Goal: Transaction & Acquisition: Purchase product/service

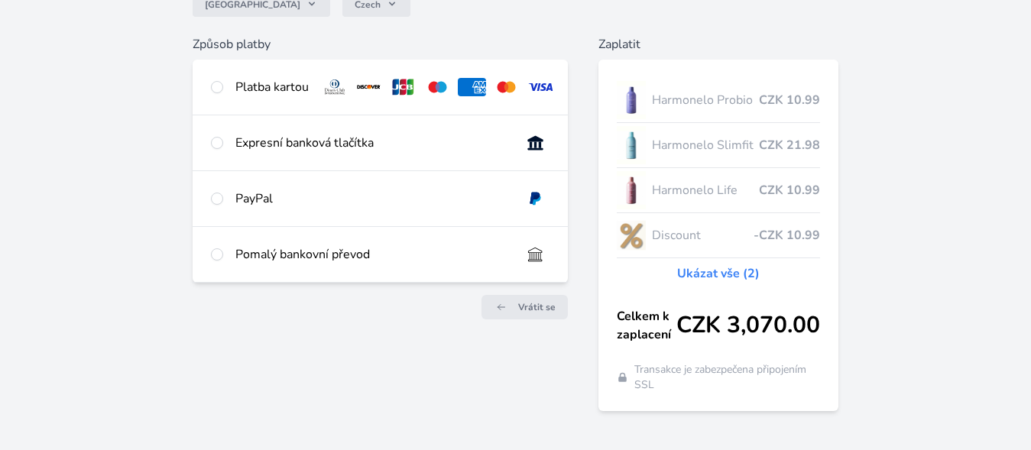
scroll to position [78, 0]
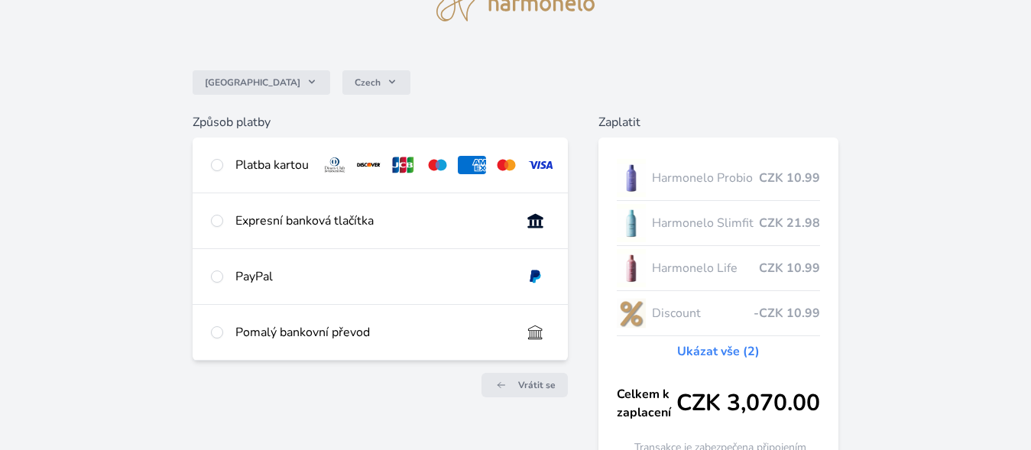
click at [629, 221] on img at bounding box center [631, 223] width 29 height 38
click at [712, 349] on link "Ukázat vše (2)" at bounding box center [718, 352] width 83 height 18
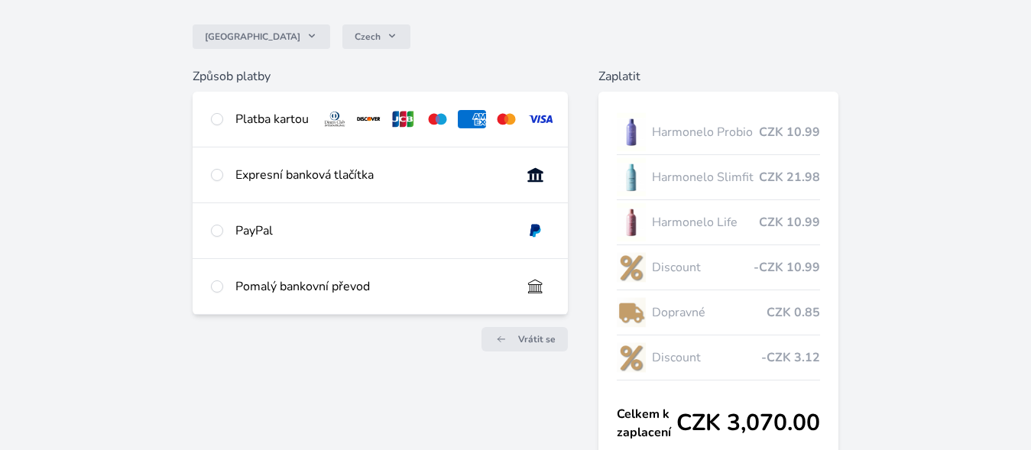
scroll to position [94, 0]
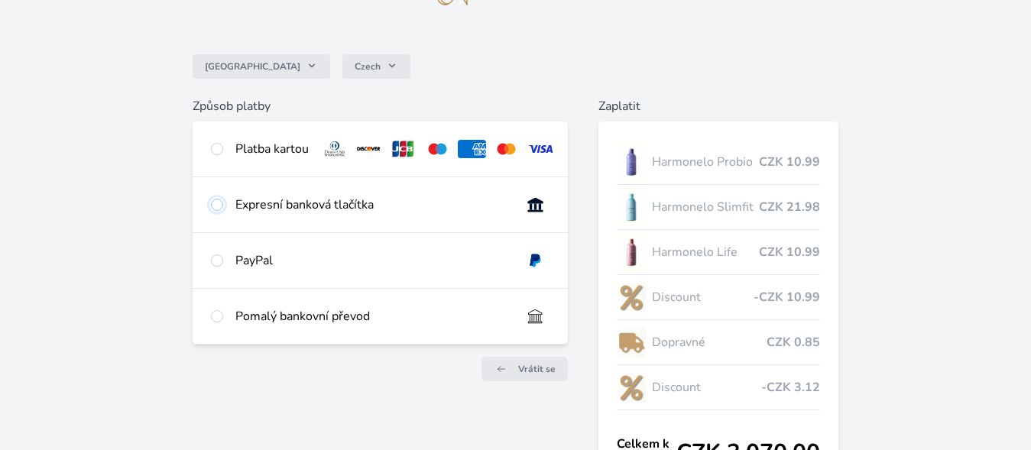
click at [213, 211] on input "radio" at bounding box center [217, 205] width 12 height 12
radio input "true"
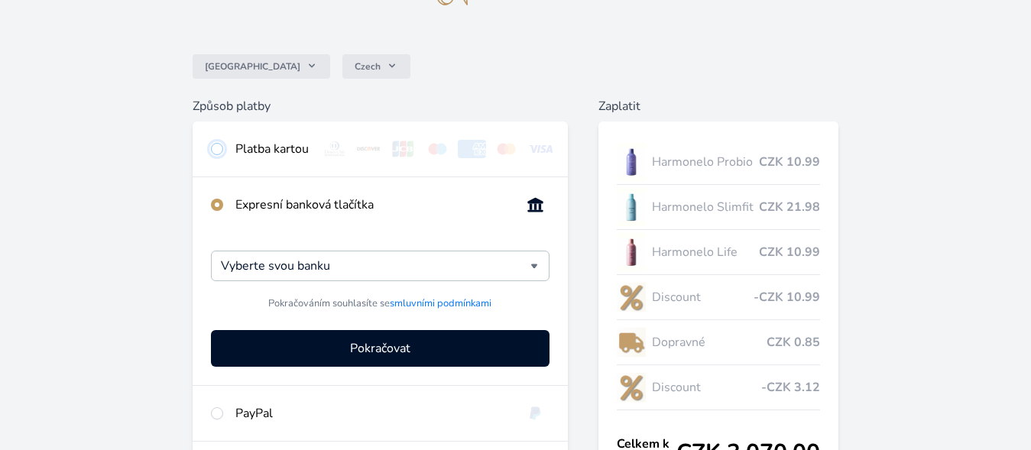
click at [218, 149] on input "radio" at bounding box center [217, 149] width 12 height 12
radio input "true"
radio input "false"
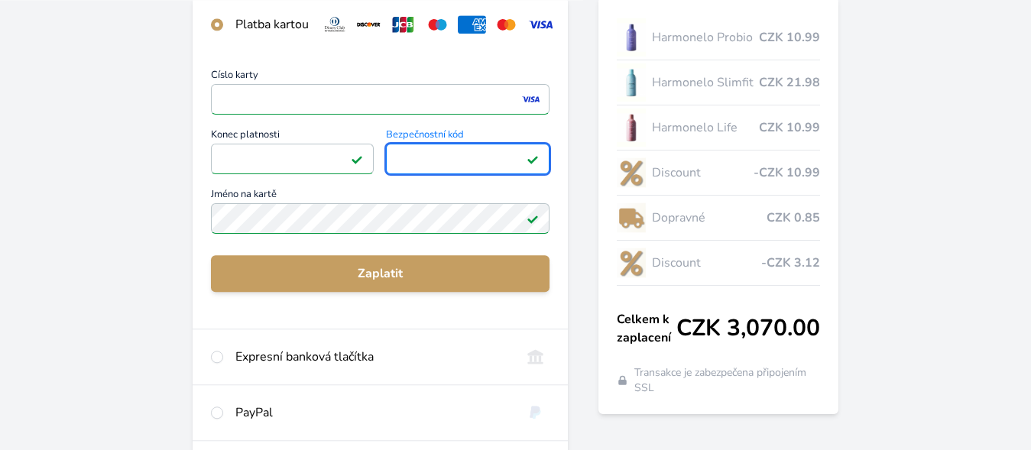
scroll to position [250, 0]
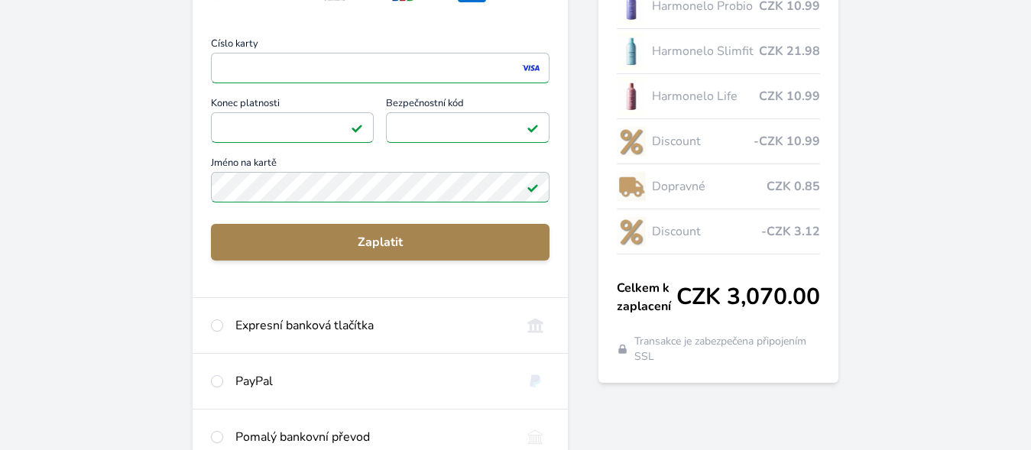
click at [401, 252] on span "Zaplatit" at bounding box center [380, 242] width 315 height 18
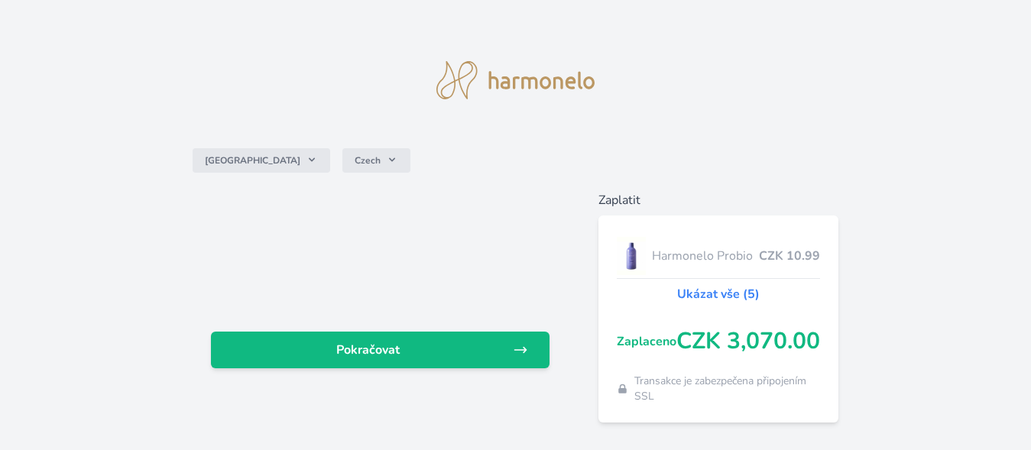
scroll to position [40, 0]
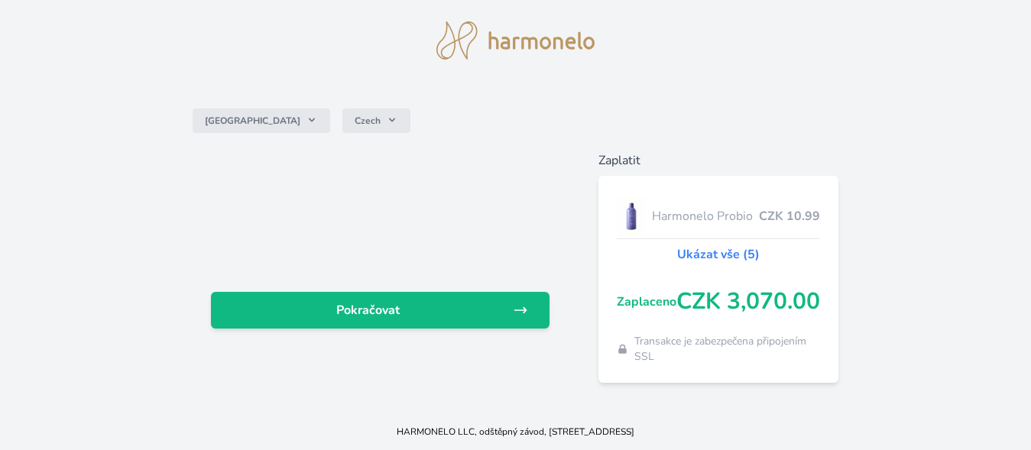
click at [722, 252] on link "Ukázat vše (5)" at bounding box center [718, 254] width 83 height 18
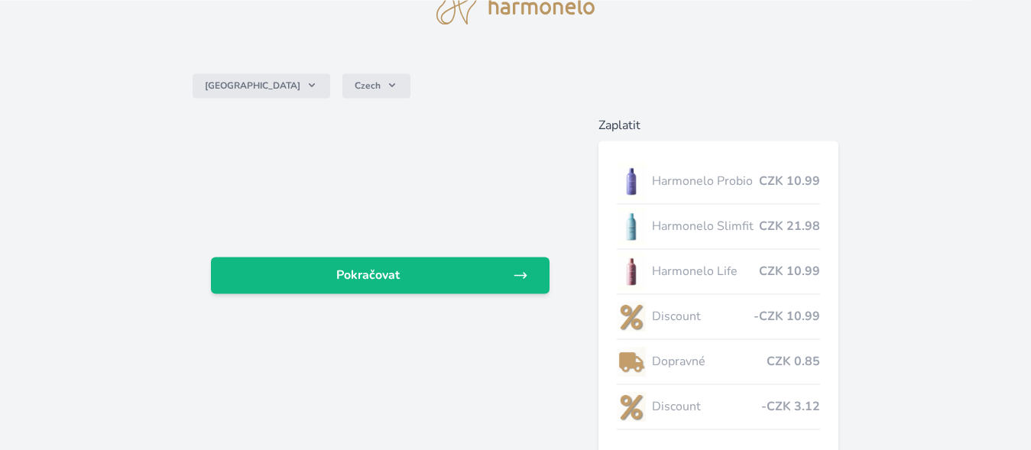
scroll to position [156, 0]
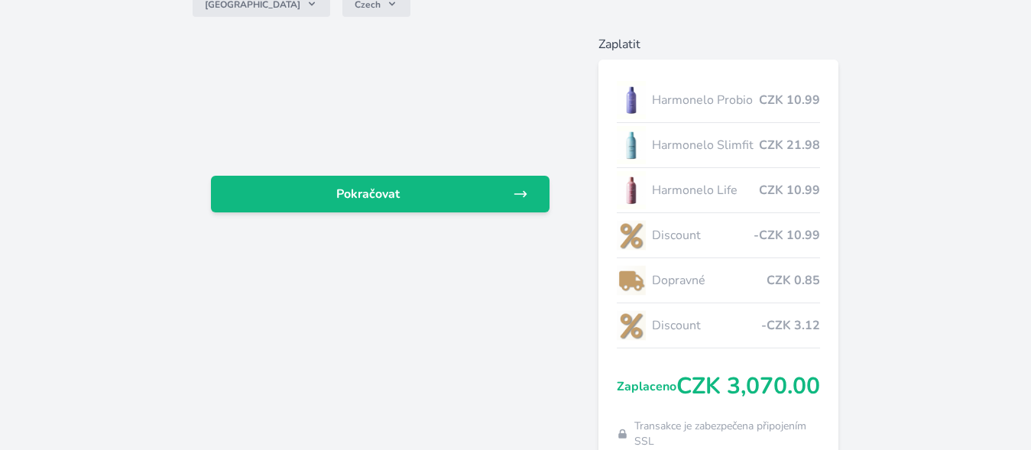
click at [745, 144] on span "Harmonelo Slimfit" at bounding box center [706, 145] width 108 height 18
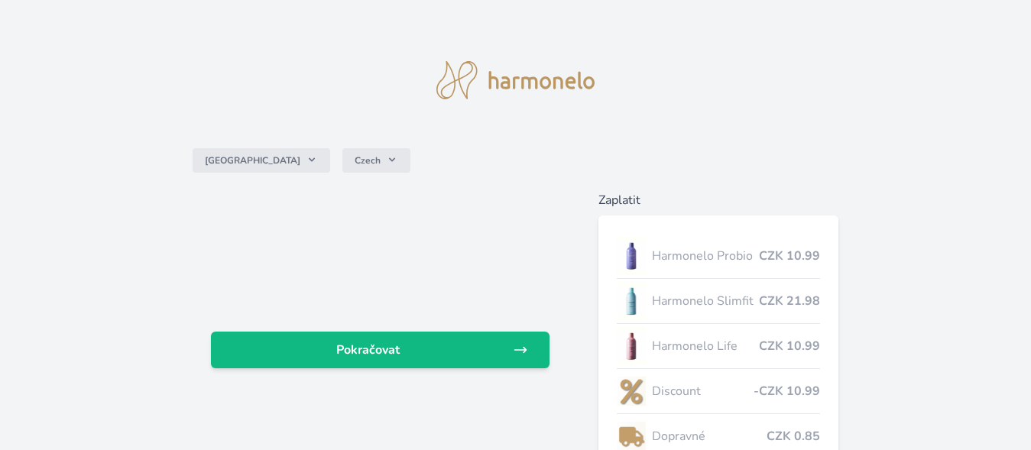
scroll to position [40, 0]
